Goal: Complete application form: Complete application form

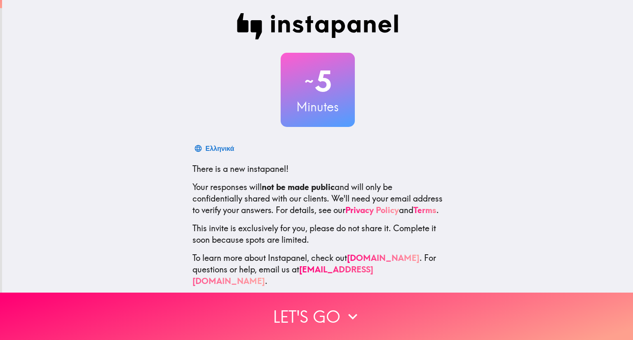
scroll to position [13, 0]
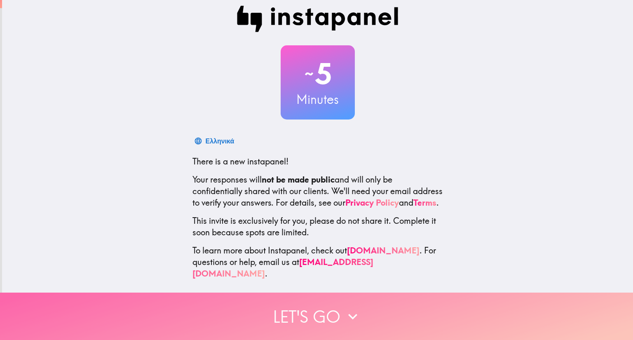
click at [315, 321] on button "Let's go" at bounding box center [316, 316] width 633 height 47
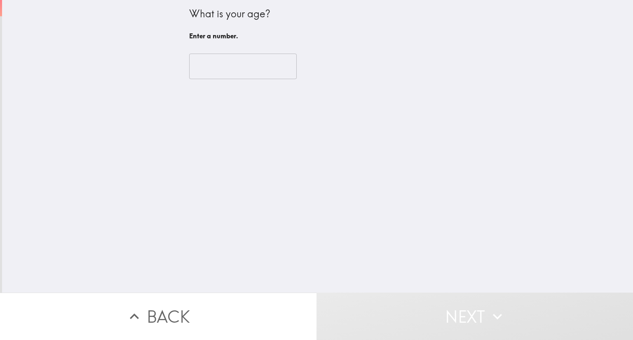
scroll to position [0, 0]
click at [251, 66] on input "number" at bounding box center [243, 67] width 108 height 26
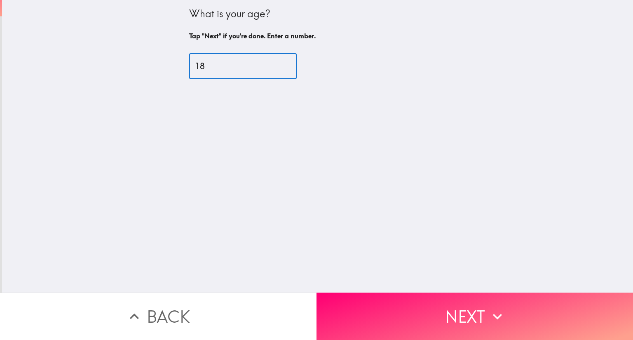
type input "18"
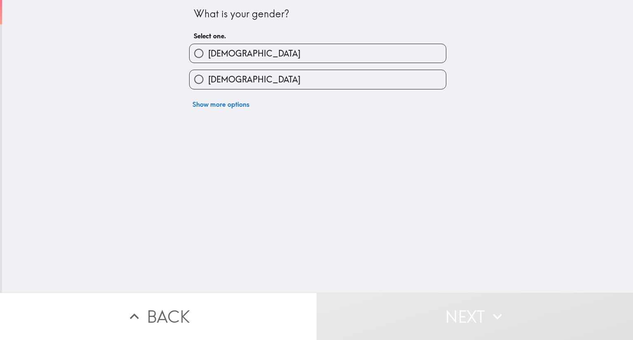
click at [258, 51] on label "[DEMOGRAPHIC_DATA]" at bounding box center [318, 53] width 256 height 19
click at [208, 51] on input "[DEMOGRAPHIC_DATA]" at bounding box center [199, 53] width 19 height 19
radio input "true"
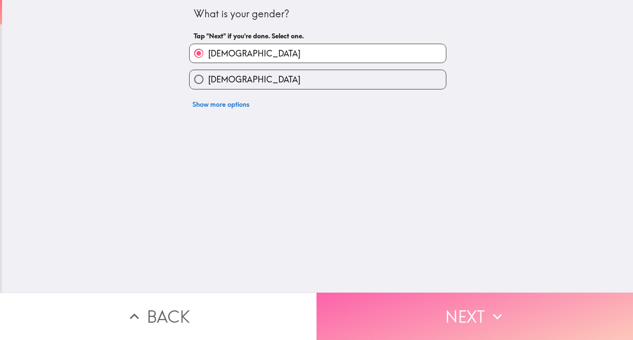
click at [433, 310] on button "Next" at bounding box center [474, 316] width 316 height 47
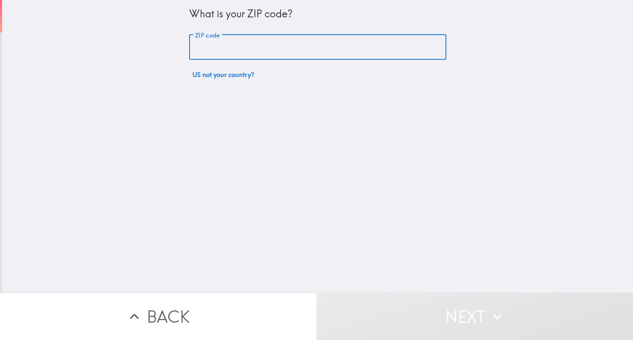
click at [246, 52] on input "ZIP code" at bounding box center [317, 48] width 257 height 26
type input "01420"
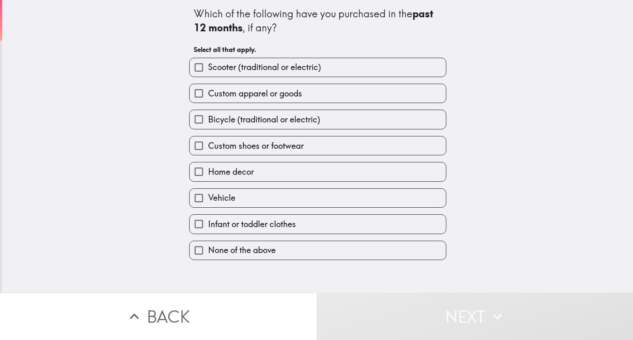
click at [260, 89] on span "Custom apparel or goods" at bounding box center [255, 94] width 94 height 12
click at [208, 89] on input "Custom apparel or goods" at bounding box center [199, 93] width 19 height 19
checkbox input "true"
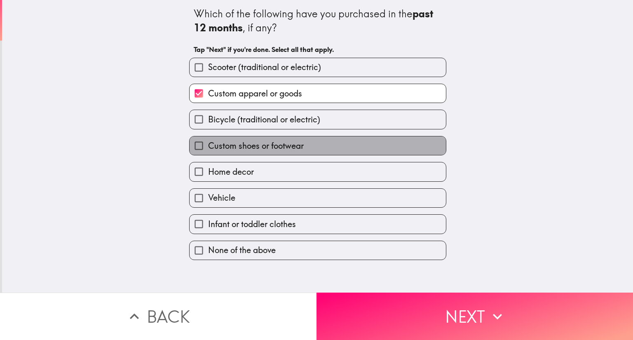
click at [253, 145] on span "Custom shoes or footwear" at bounding box center [256, 146] width 96 height 12
click at [208, 145] on input "Custom shoes or footwear" at bounding box center [199, 145] width 19 height 19
checkbox input "true"
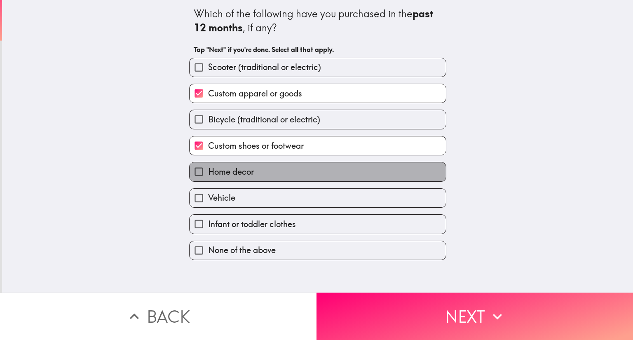
click at [256, 175] on label "Home decor" at bounding box center [318, 171] width 256 height 19
click at [208, 175] on input "Home decor" at bounding box center [199, 171] width 19 height 19
checkbox input "true"
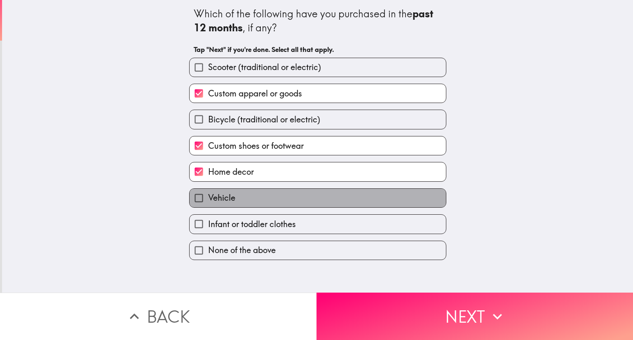
click at [257, 199] on label "Vehicle" at bounding box center [318, 198] width 256 height 19
click at [208, 199] on input "Vehicle" at bounding box center [199, 198] width 19 height 19
checkbox input "true"
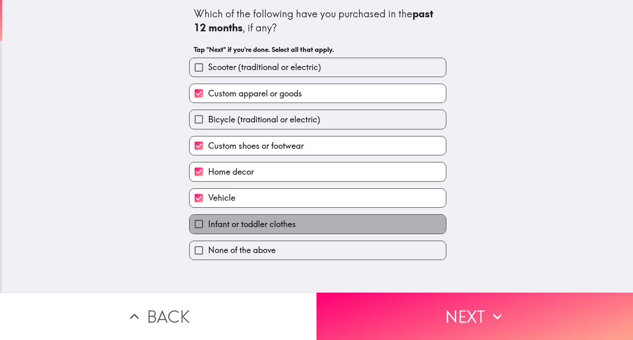
click at [268, 226] on span "Infant or toddler clothes" at bounding box center [252, 224] width 88 height 12
click at [208, 226] on input "Infant or toddler clothes" at bounding box center [199, 224] width 19 height 19
checkbox input "true"
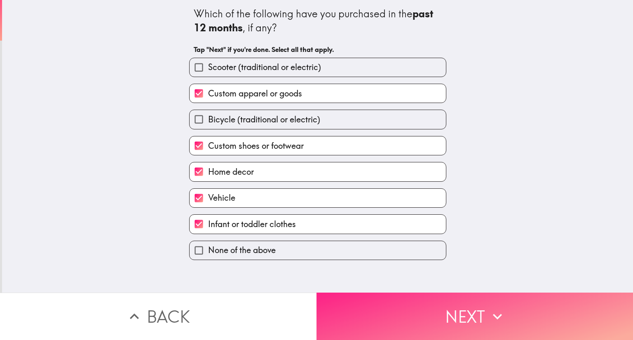
click at [377, 302] on button "Next" at bounding box center [474, 316] width 316 height 47
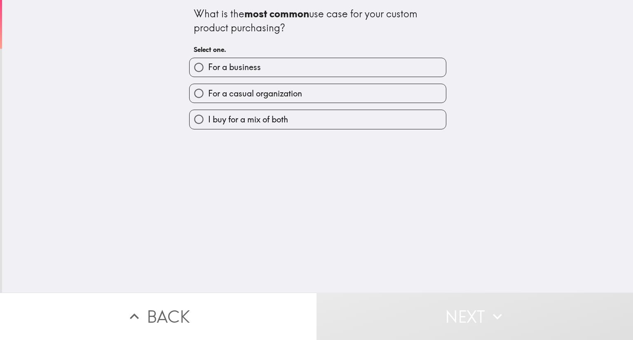
click at [274, 122] on span "I buy for a mix of both" at bounding box center [248, 120] width 80 height 12
click at [208, 122] on input "I buy for a mix of both" at bounding box center [199, 119] width 19 height 19
radio input "true"
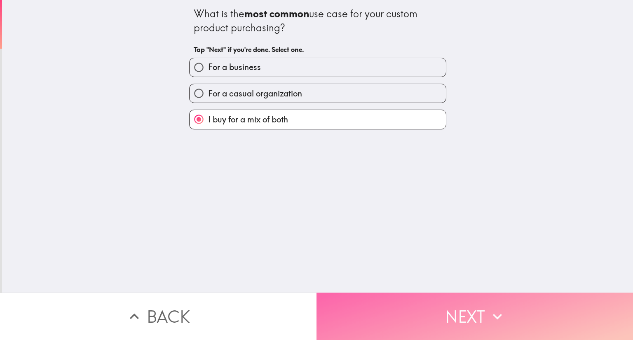
click at [408, 300] on button "Next" at bounding box center [474, 316] width 316 height 47
